Goal: Information Seeking & Learning: Learn about a topic

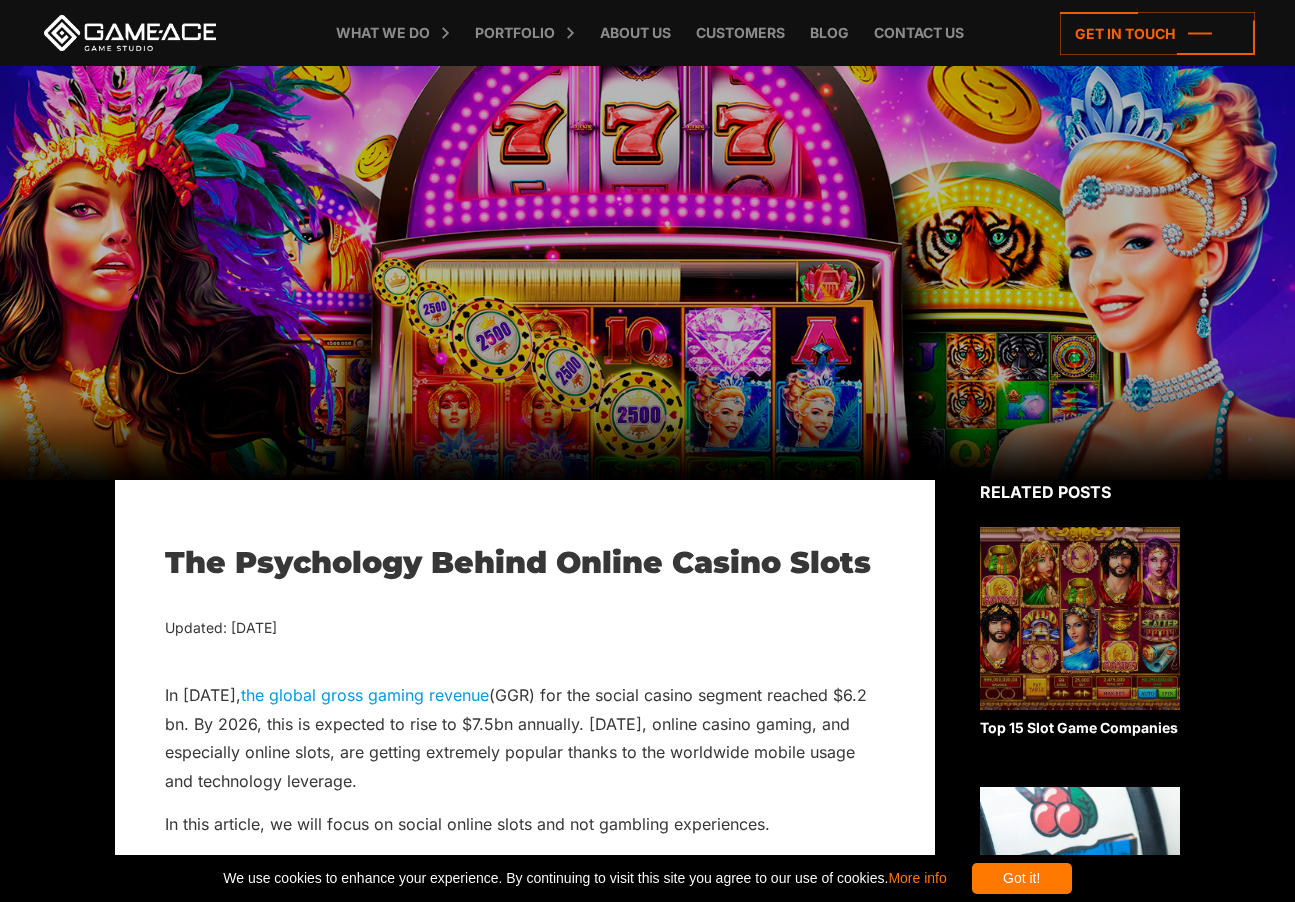
scroll to position [600, 0]
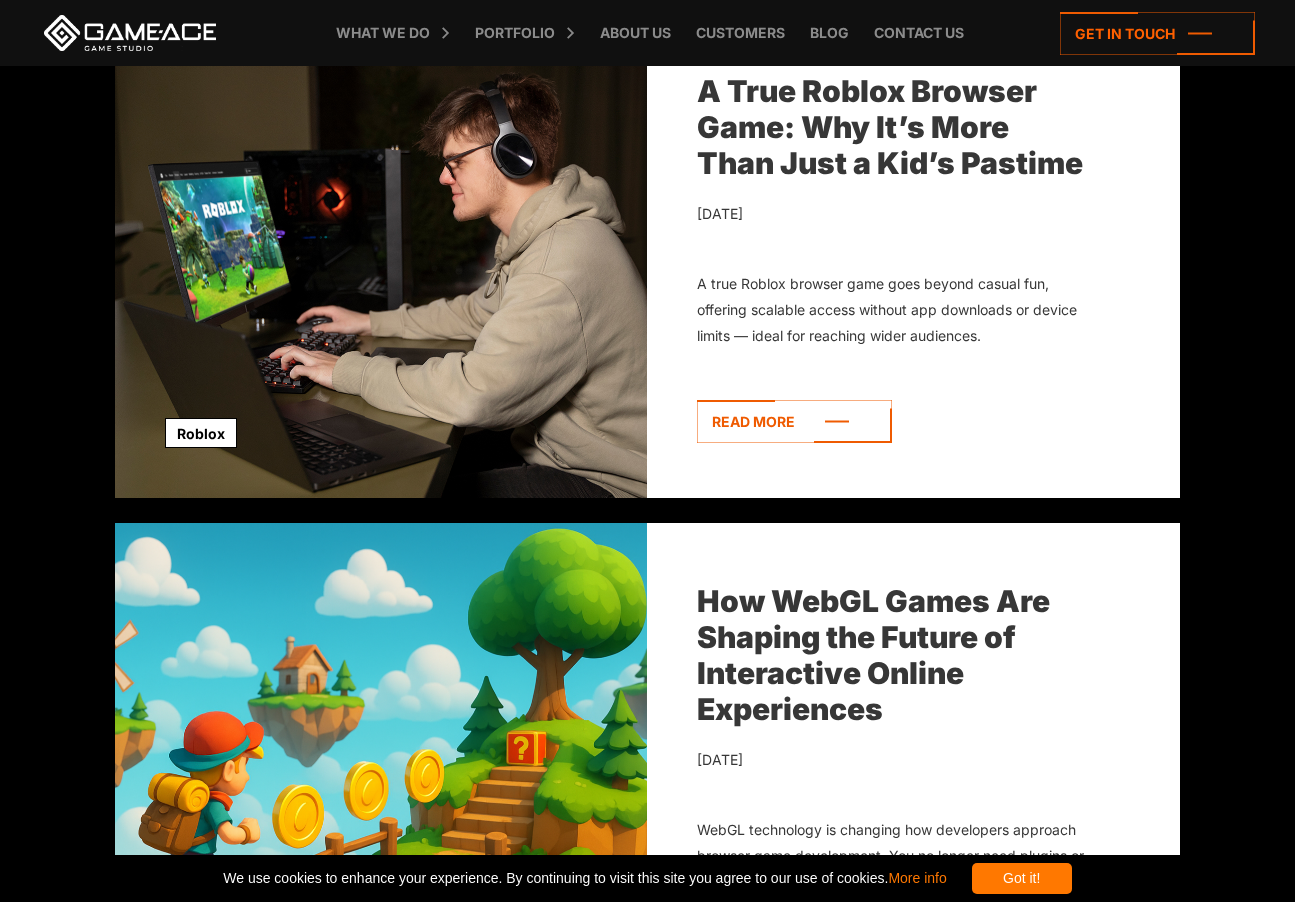
scroll to position [2294, 0]
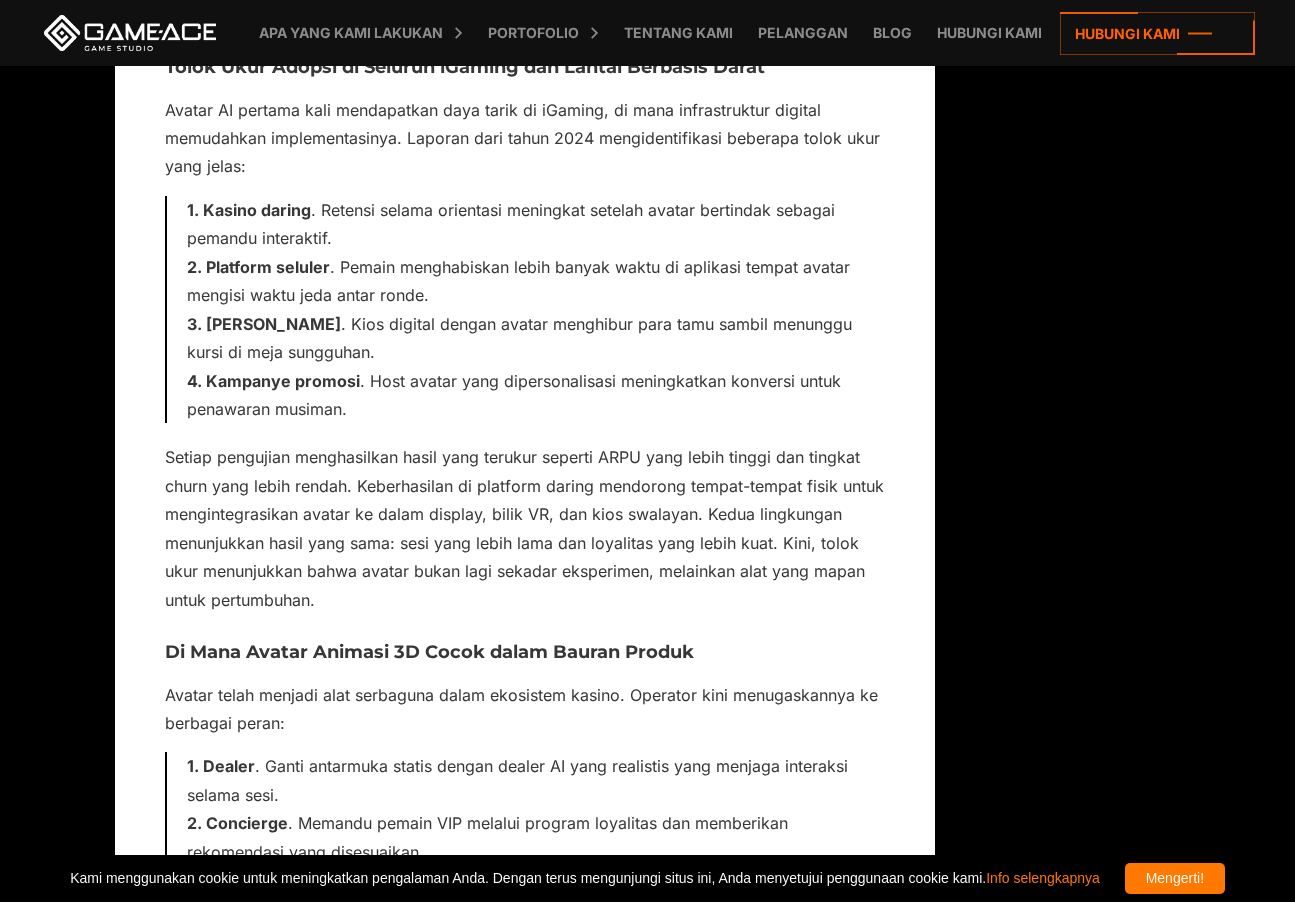
scroll to position [2783, 0]
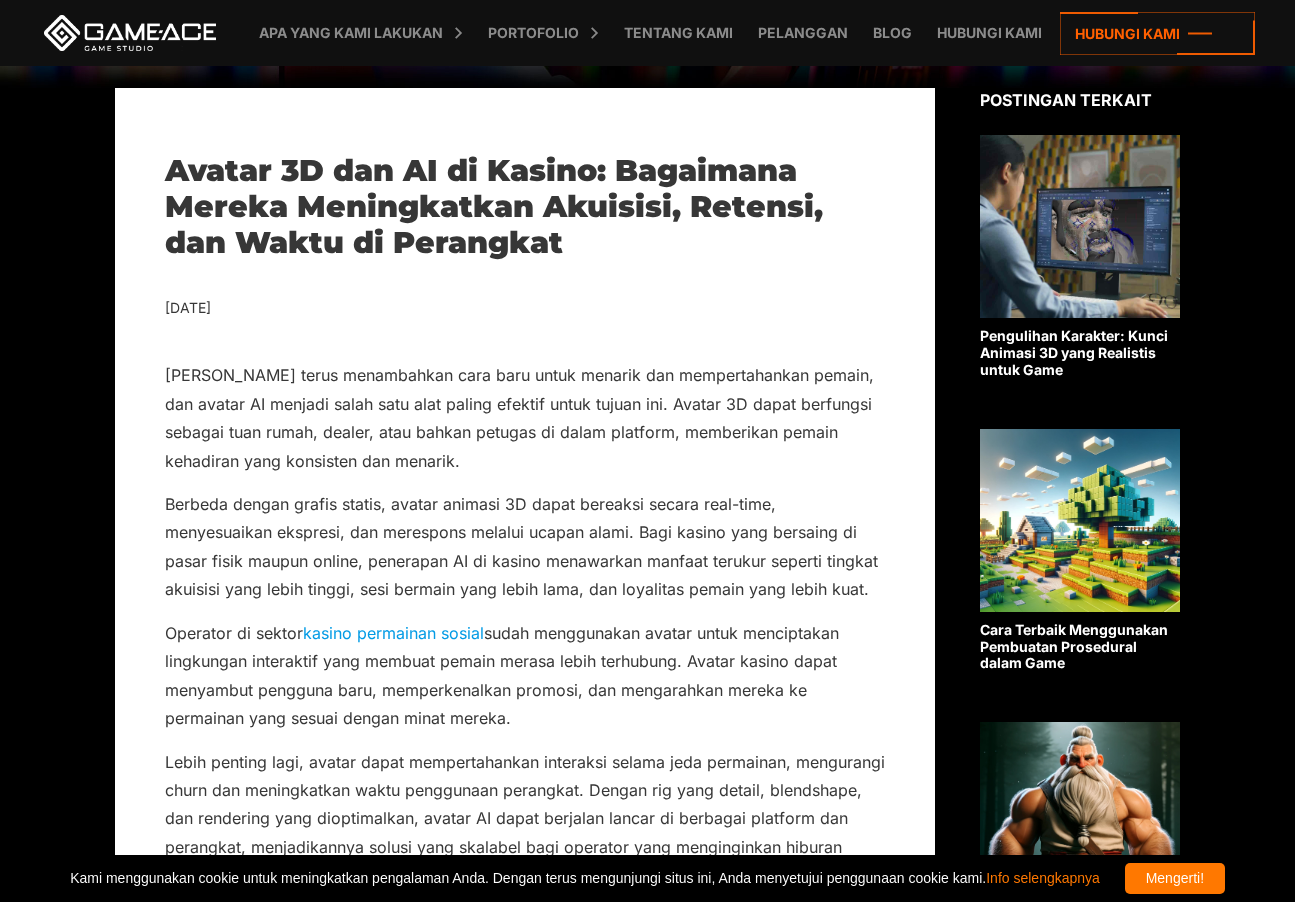
scroll to position [400, 0]
